Goal: Information Seeking & Learning: Find specific fact

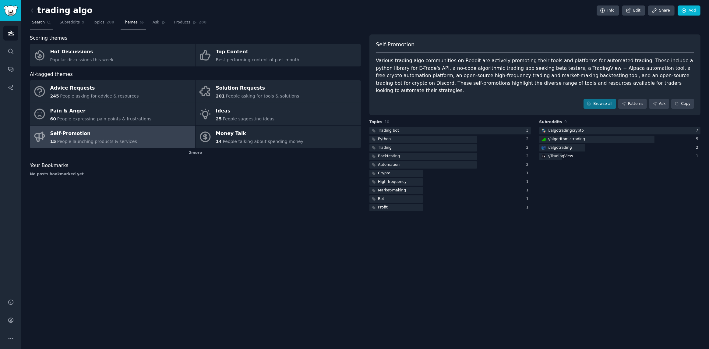
click at [45, 23] on link "Search" at bounding box center [41, 24] width 23 height 12
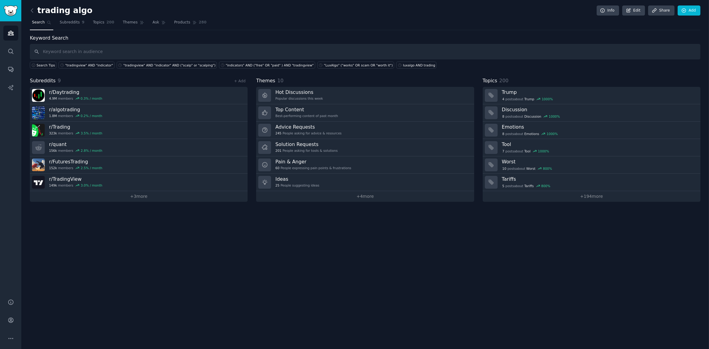
click at [68, 46] on input "text" at bounding box center [365, 52] width 671 height 16
type input "zeiierman"
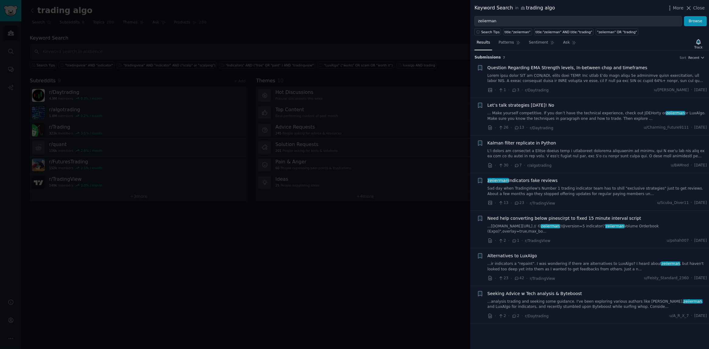
click at [566, 190] on link "Sad day when TradingView's Number 1 trading indicator team has to shill "exclus…" at bounding box center [598, 191] width 220 height 11
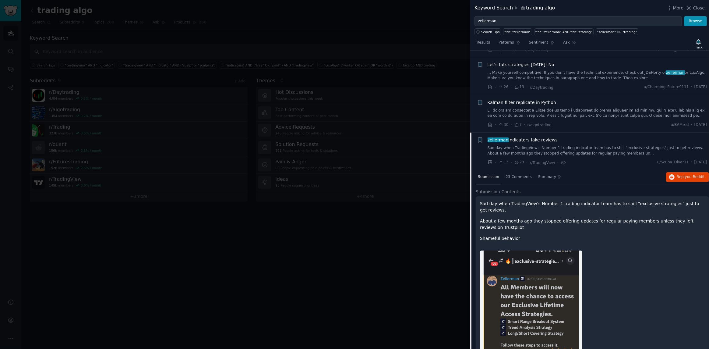
scroll to position [93, 0]
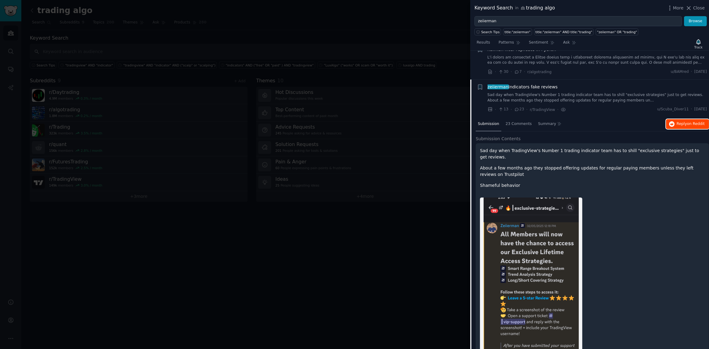
click at [685, 122] on span "Reply on Reddit" at bounding box center [691, 123] width 28 height 5
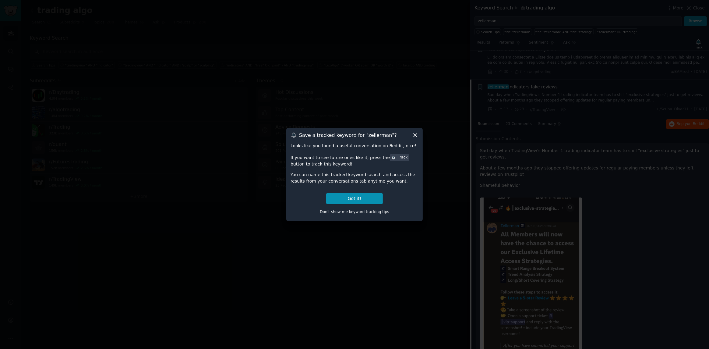
click at [414, 134] on icon at bounding box center [415, 134] width 3 height 3
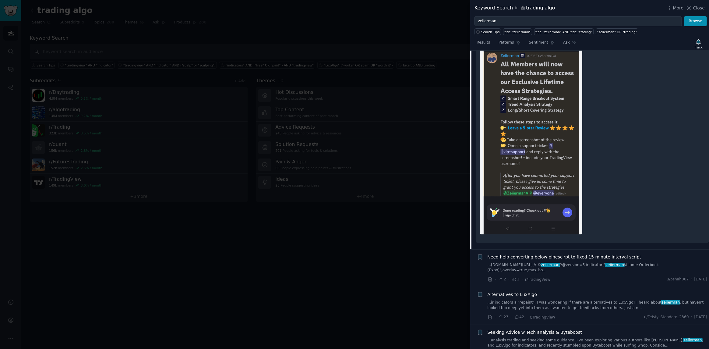
scroll to position [270, 0]
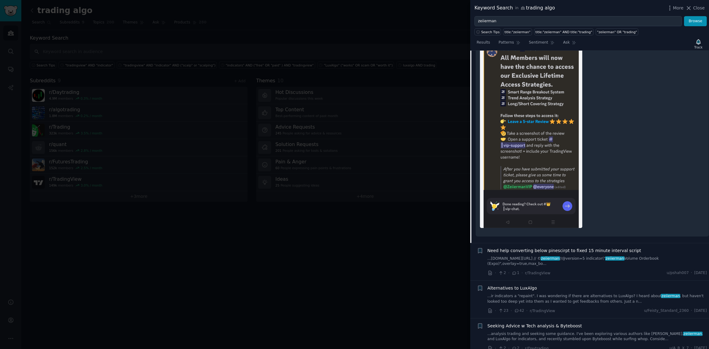
click at [605, 293] on link "...ir indicators a "repaint". I was wondering if there are alternatives to LuxA…" at bounding box center [598, 298] width 220 height 11
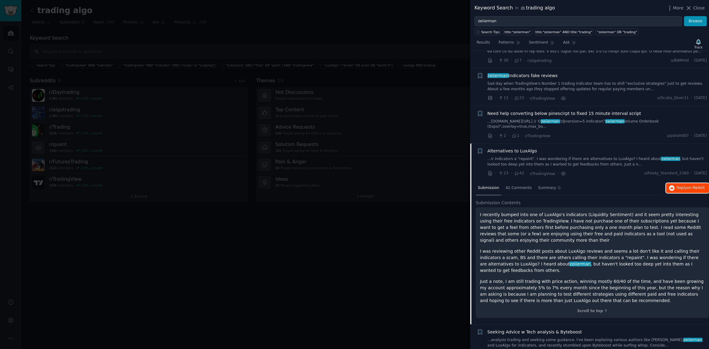
click at [698, 189] on span "on Reddit" at bounding box center [696, 187] width 18 height 4
